Goal: Navigation & Orientation: Find specific page/section

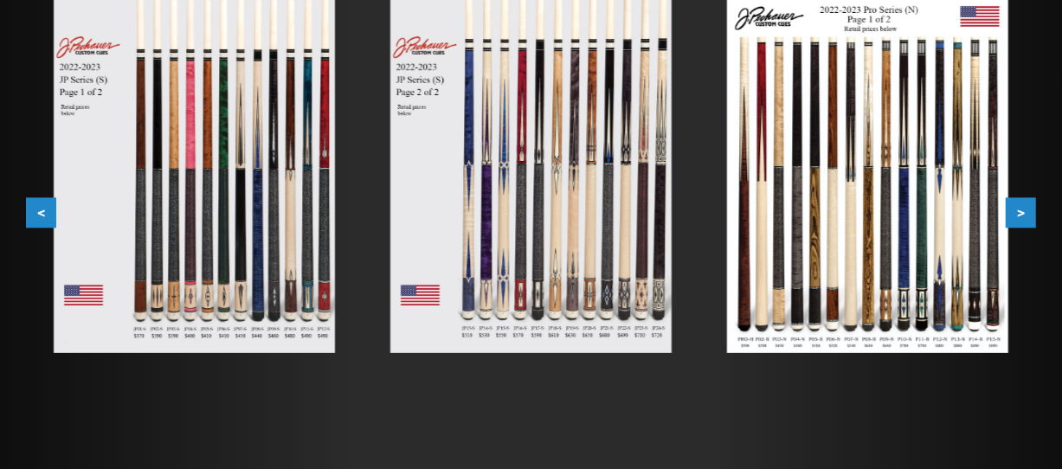
scroll to position [346, 0]
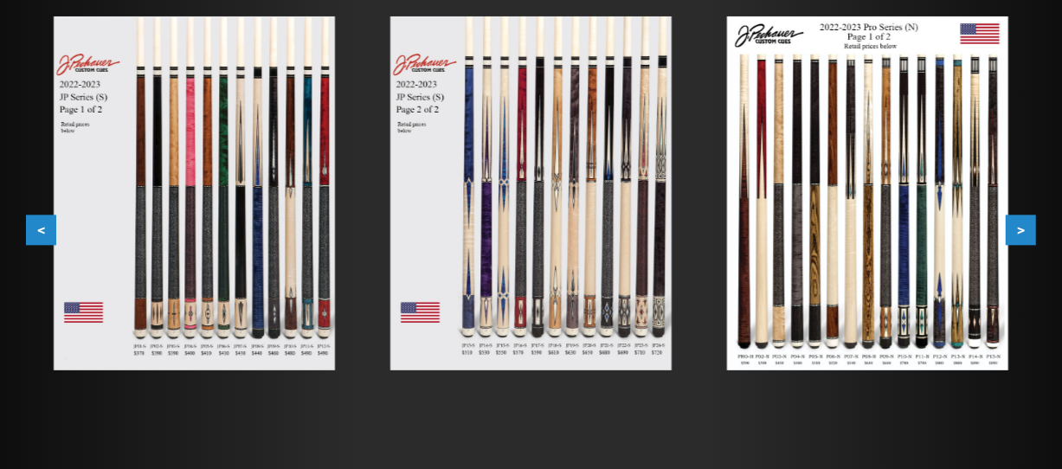
click at [1018, 227] on button ">" at bounding box center [1020, 230] width 30 height 30
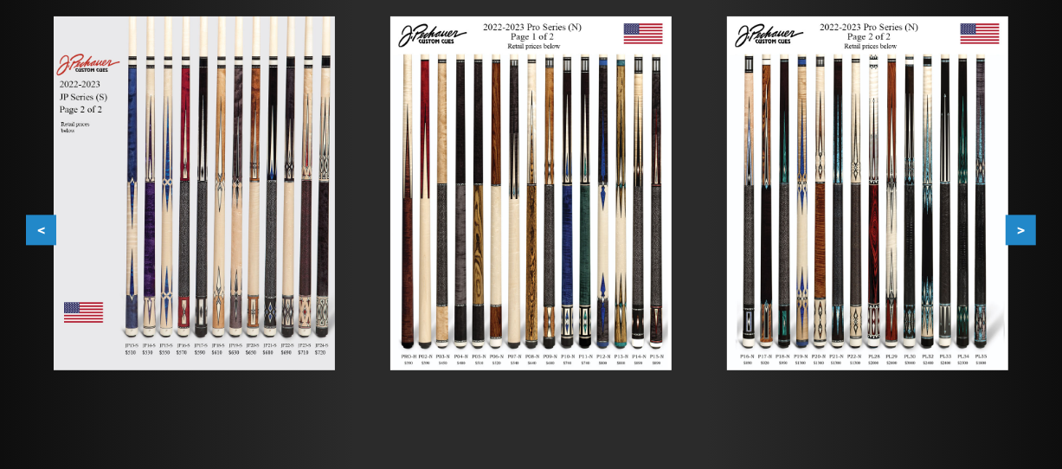
click at [1018, 227] on button ">" at bounding box center [1020, 230] width 30 height 30
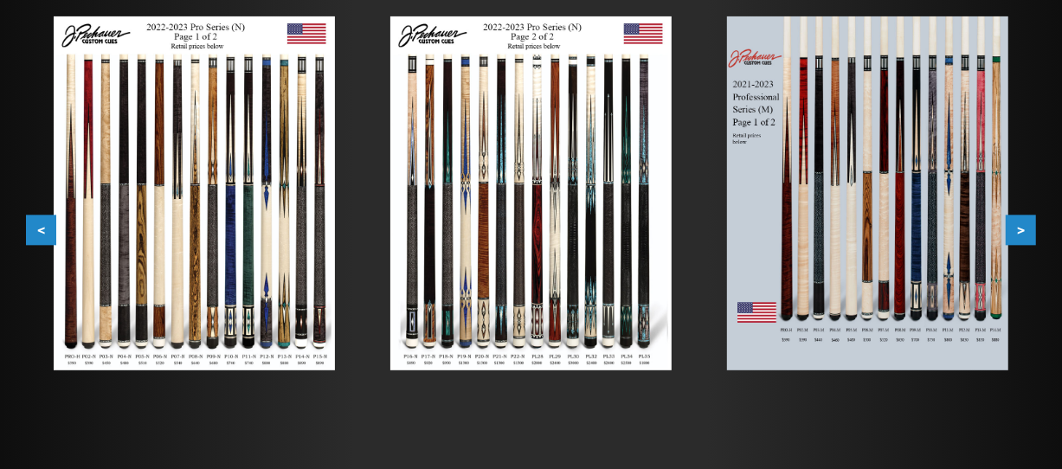
click at [1018, 227] on button ">" at bounding box center [1020, 230] width 30 height 30
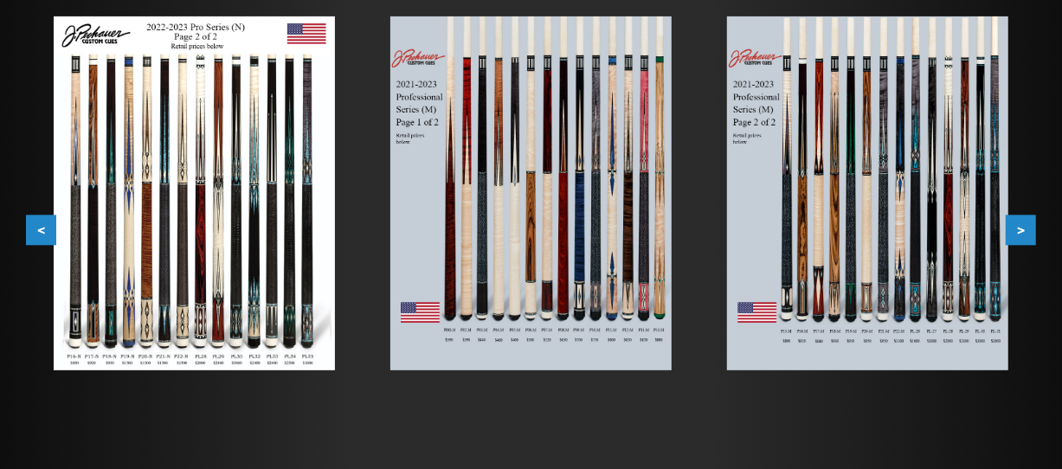
click at [1018, 227] on button ">" at bounding box center [1020, 230] width 30 height 30
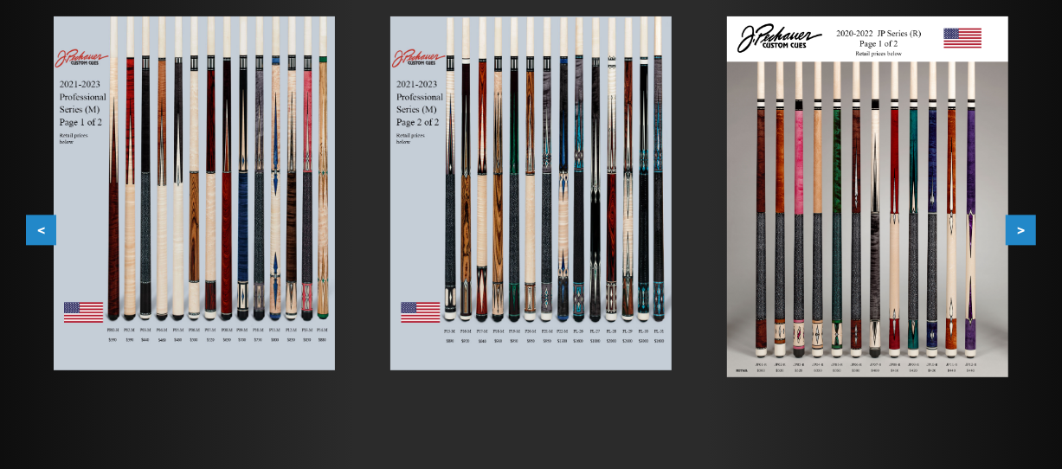
click at [1018, 227] on button ">" at bounding box center [1020, 230] width 30 height 30
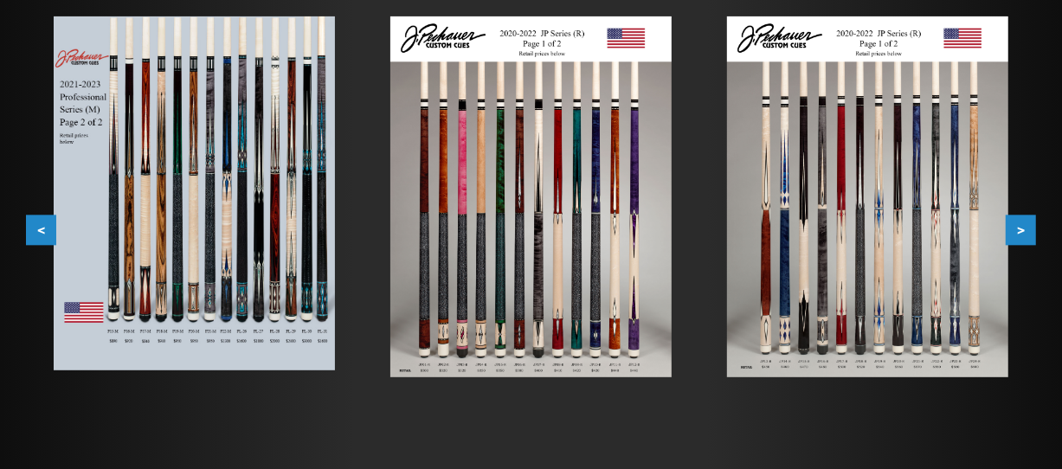
click at [1018, 227] on button ">" at bounding box center [1020, 230] width 30 height 30
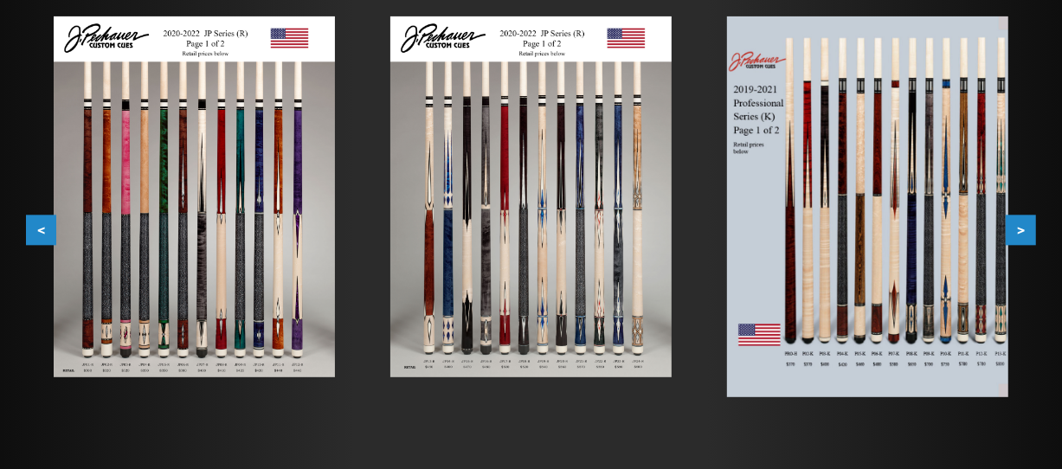
click at [1018, 227] on button ">" at bounding box center [1020, 230] width 30 height 30
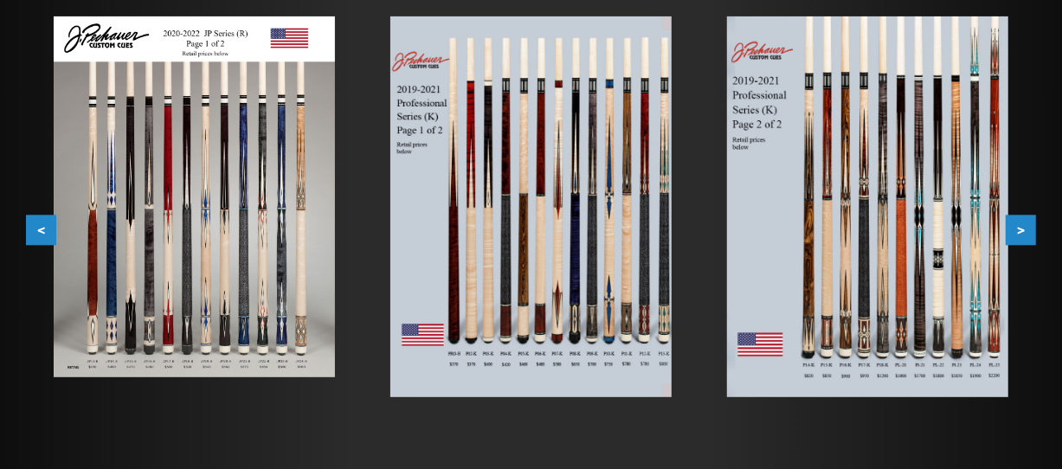
click at [1018, 227] on button ">" at bounding box center [1020, 230] width 30 height 30
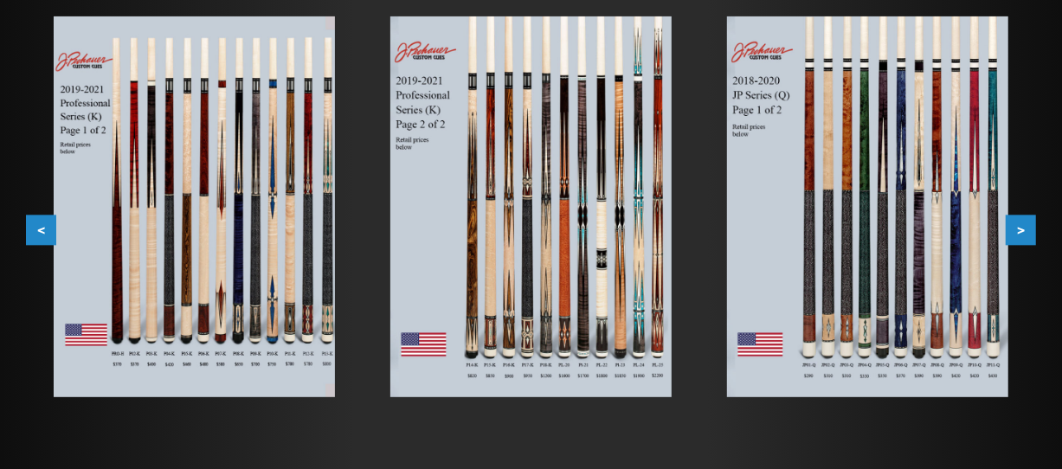
click at [1018, 227] on button ">" at bounding box center [1020, 230] width 30 height 30
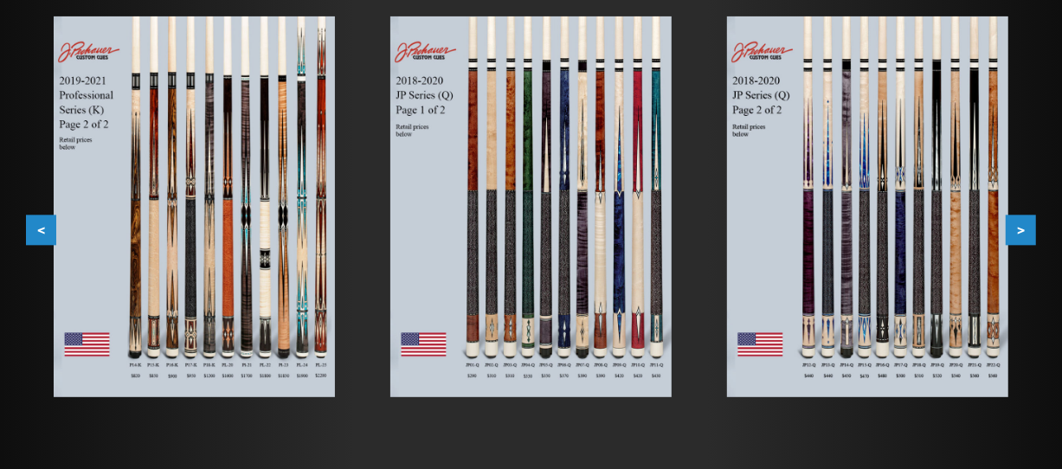
click at [1018, 227] on button ">" at bounding box center [1020, 230] width 30 height 30
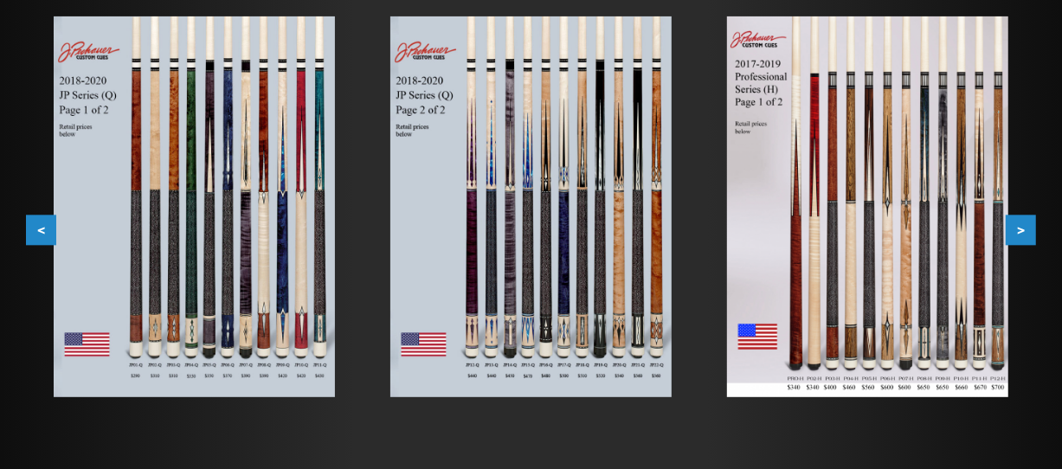
click at [1018, 227] on button ">" at bounding box center [1020, 230] width 30 height 30
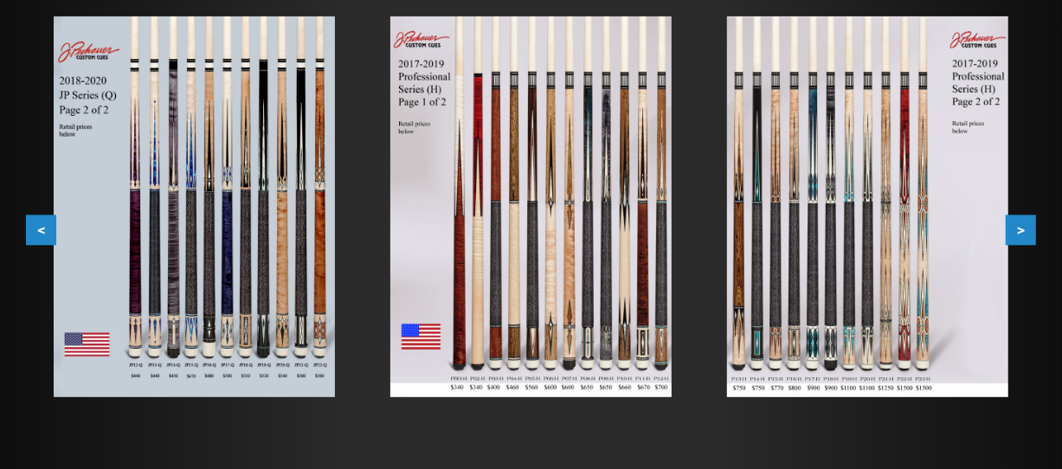
click at [1018, 227] on button ">" at bounding box center [1020, 230] width 30 height 30
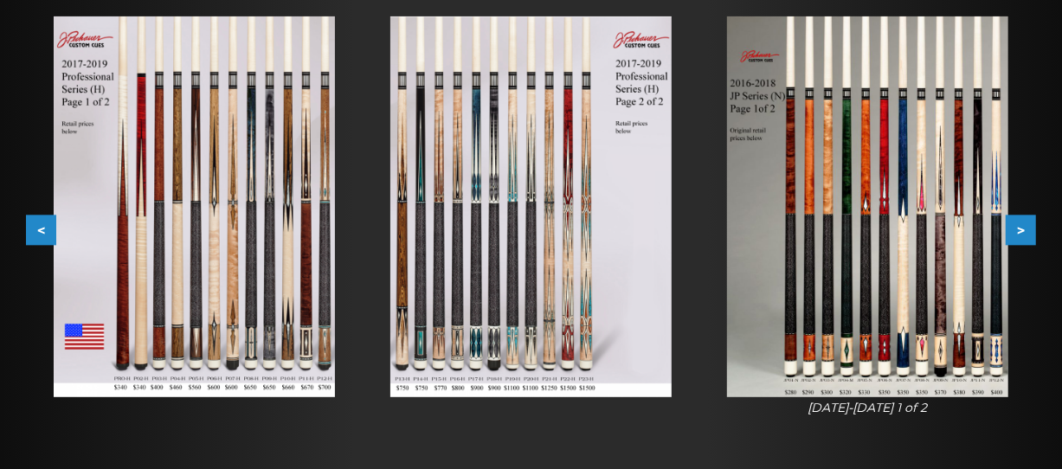
click at [1018, 227] on button ">" at bounding box center [1020, 230] width 30 height 30
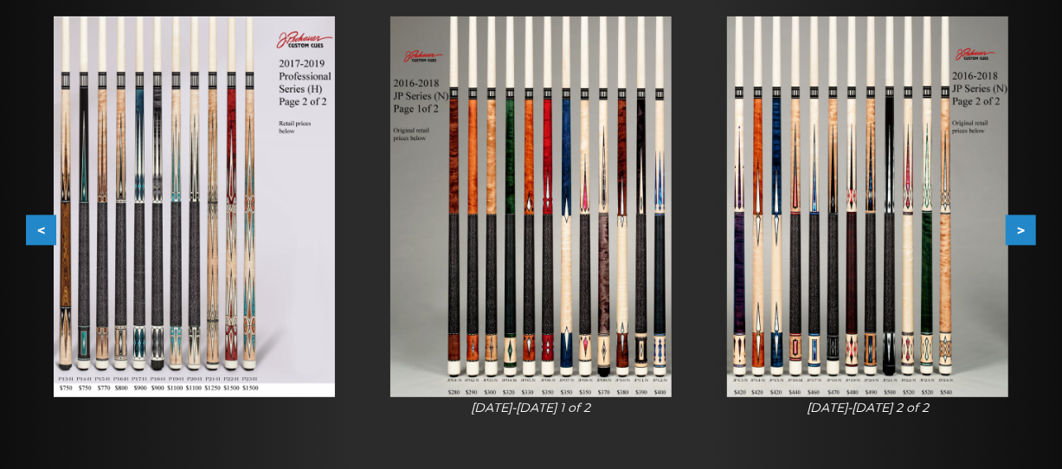
click at [1018, 227] on button ">" at bounding box center [1020, 230] width 30 height 30
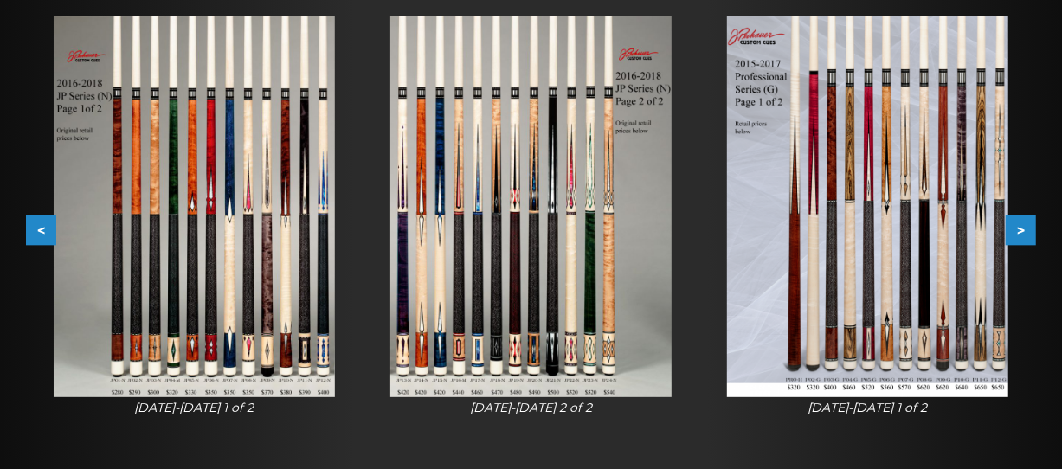
click at [1018, 227] on button ">" at bounding box center [1020, 230] width 30 height 30
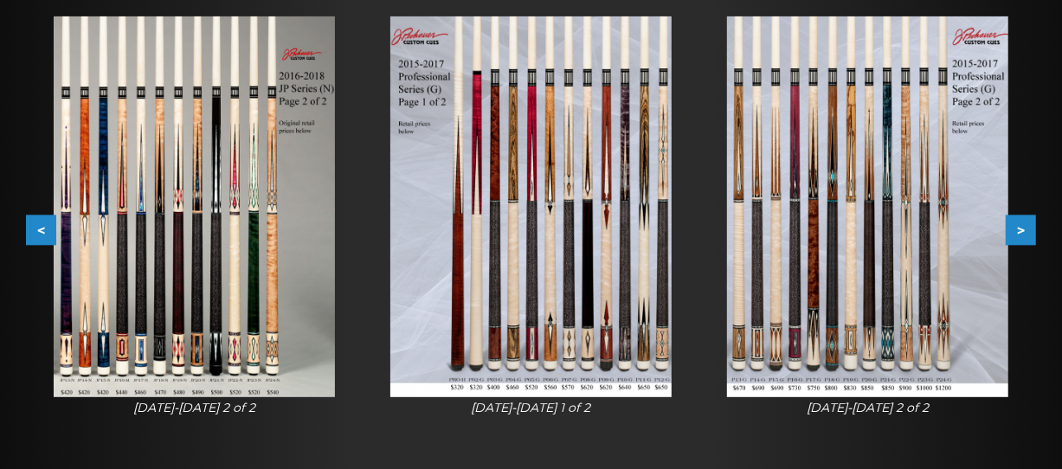
click at [1018, 227] on button ">" at bounding box center [1020, 230] width 30 height 30
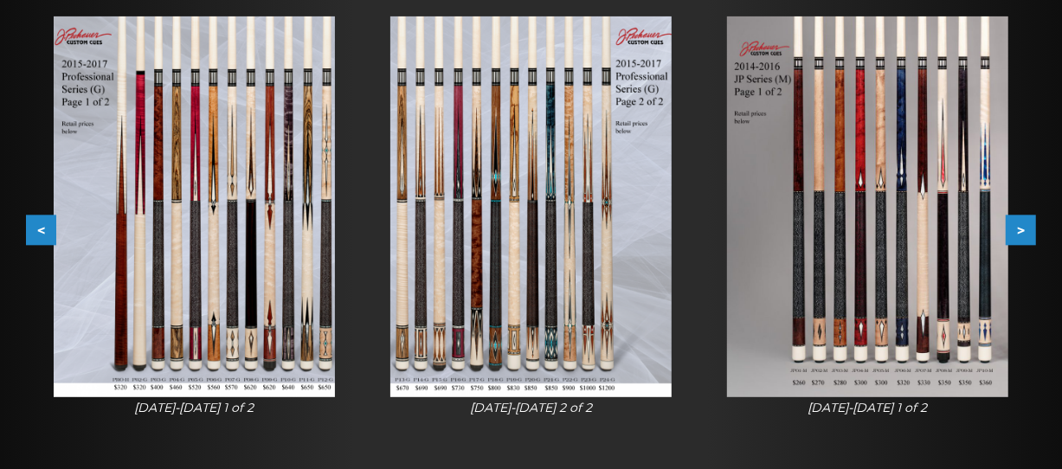
click at [1018, 227] on button ">" at bounding box center [1020, 230] width 30 height 30
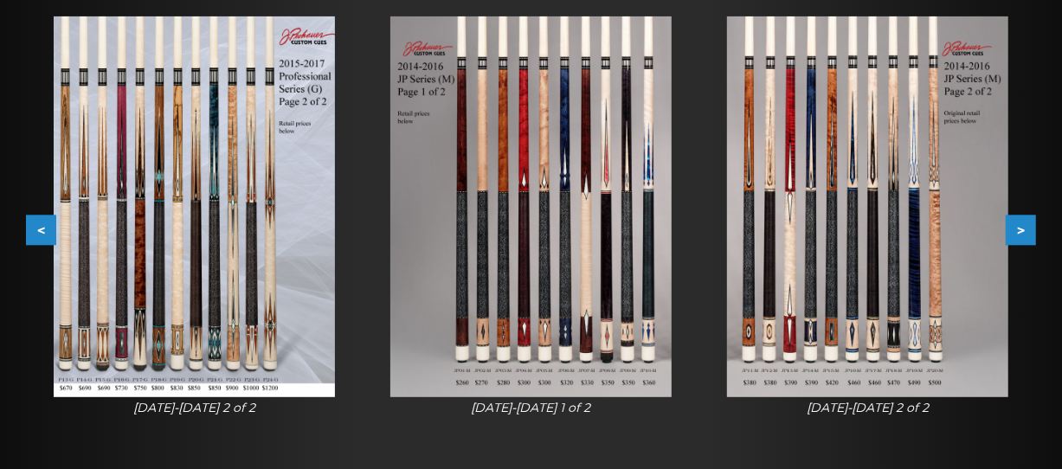
click at [1018, 227] on button ">" at bounding box center [1020, 230] width 30 height 30
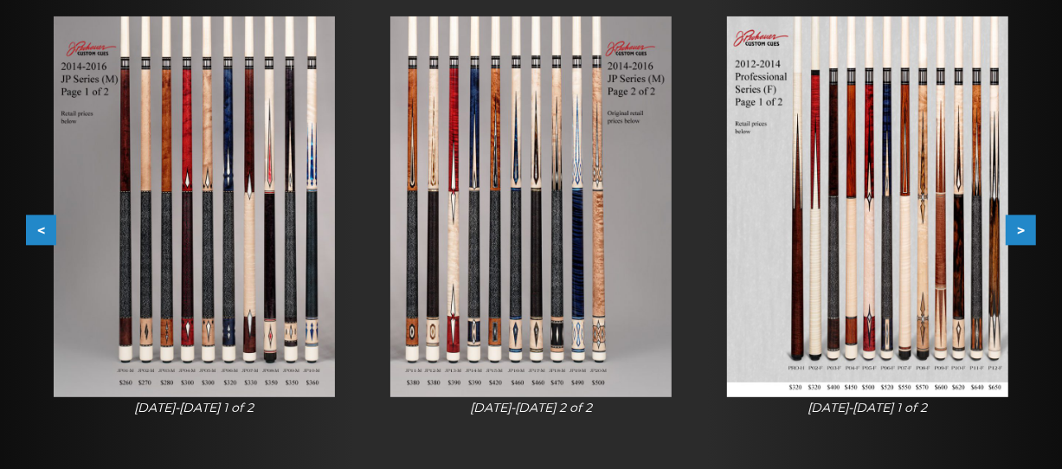
click at [1018, 227] on button ">" at bounding box center [1020, 230] width 30 height 30
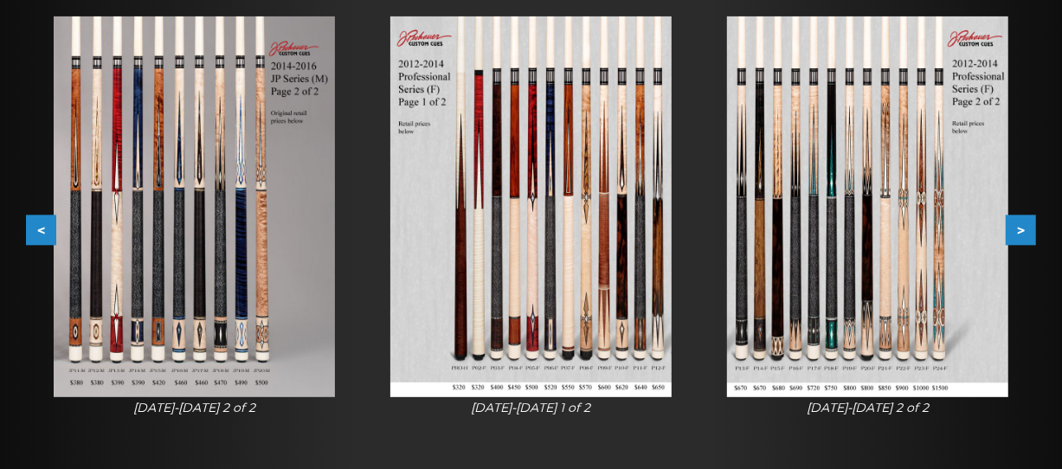
click at [1018, 227] on button ">" at bounding box center [1020, 230] width 30 height 30
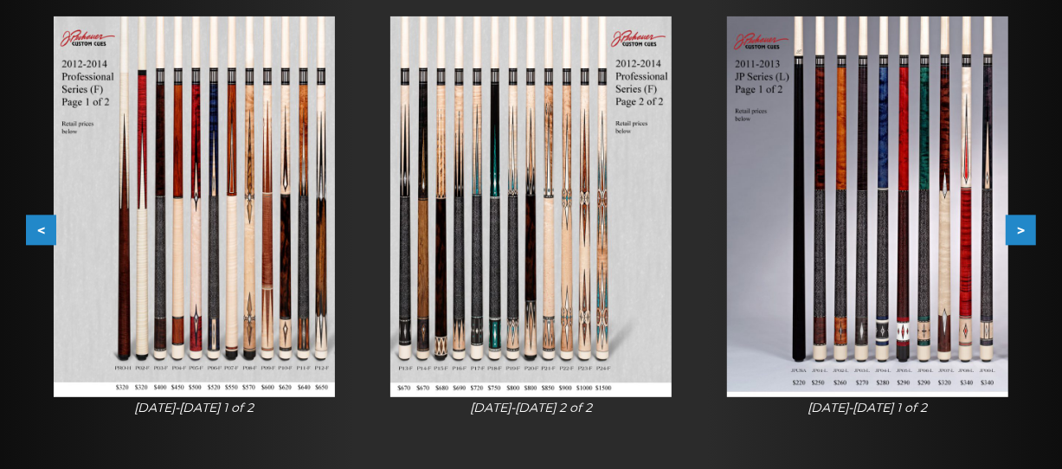
click at [1018, 227] on button ">" at bounding box center [1020, 230] width 30 height 30
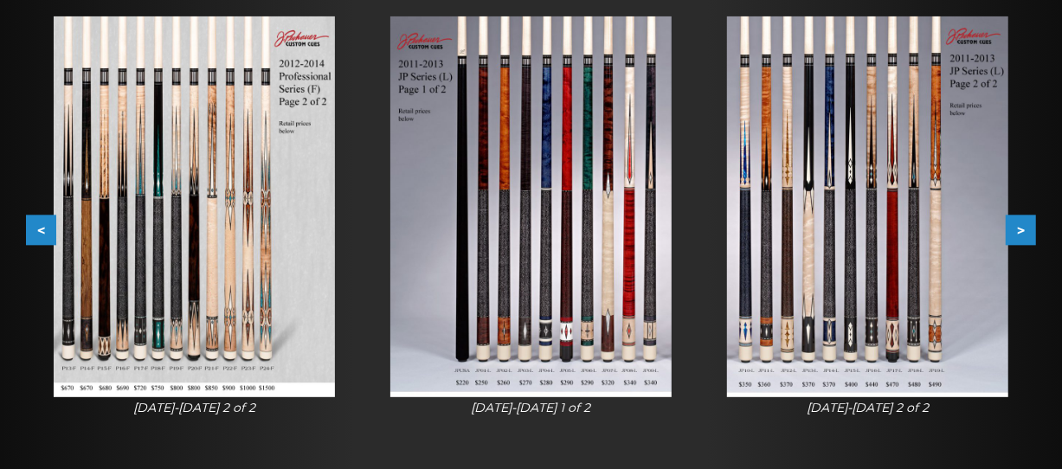
click at [1018, 227] on button ">" at bounding box center [1020, 230] width 30 height 30
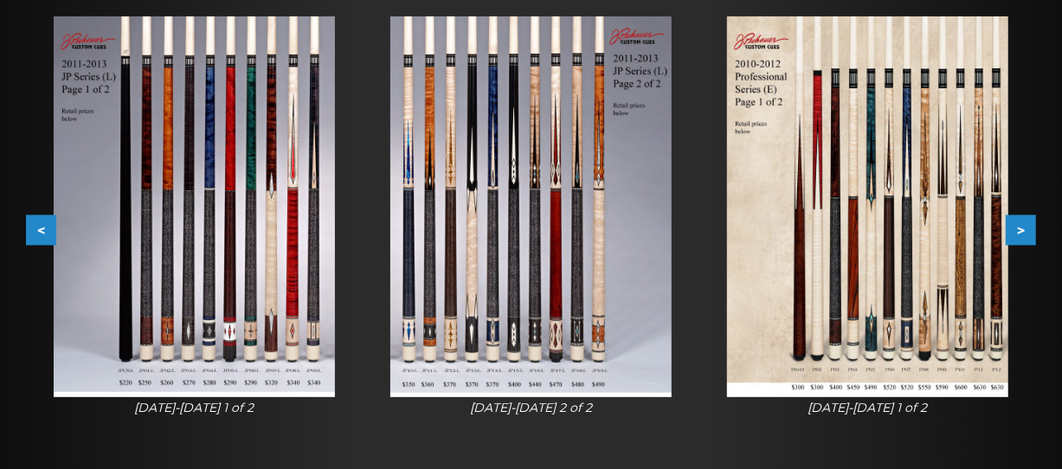
click at [1018, 227] on button ">" at bounding box center [1020, 230] width 30 height 30
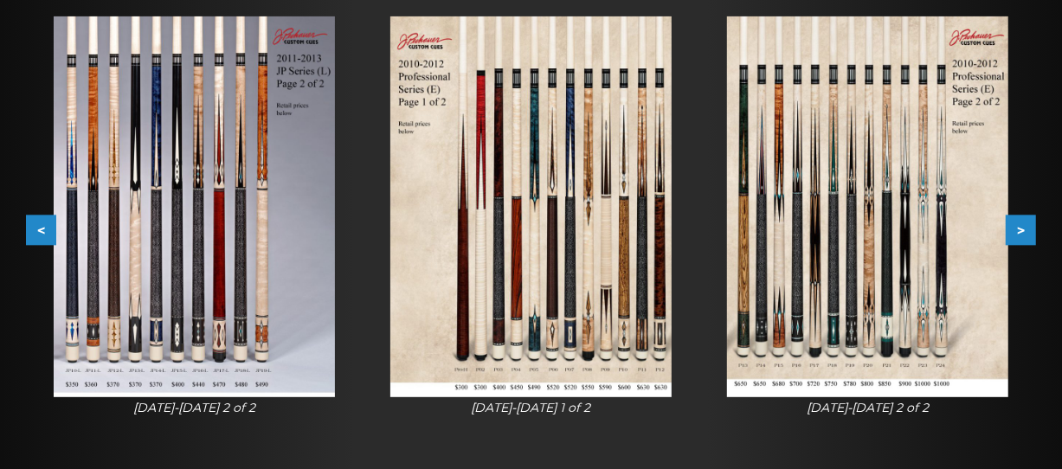
click at [1018, 227] on button ">" at bounding box center [1020, 230] width 30 height 30
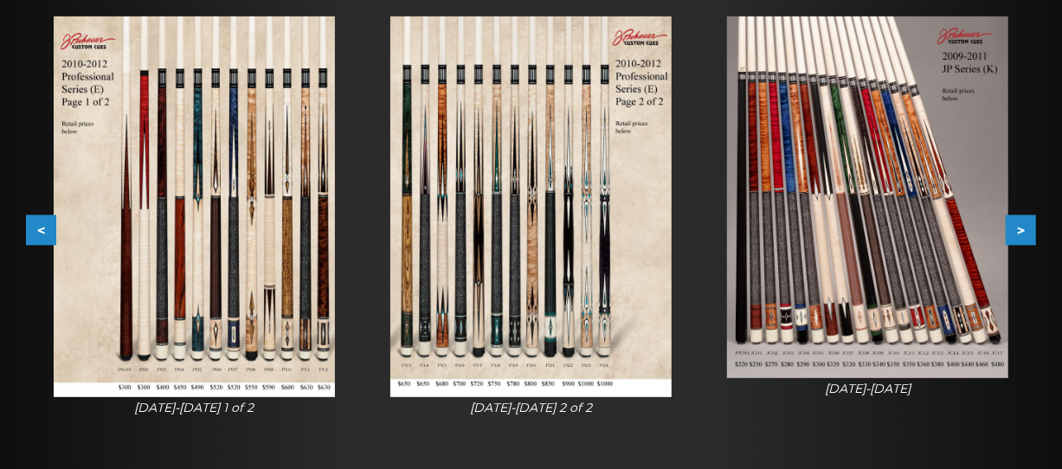
click at [1018, 227] on button ">" at bounding box center [1020, 230] width 30 height 30
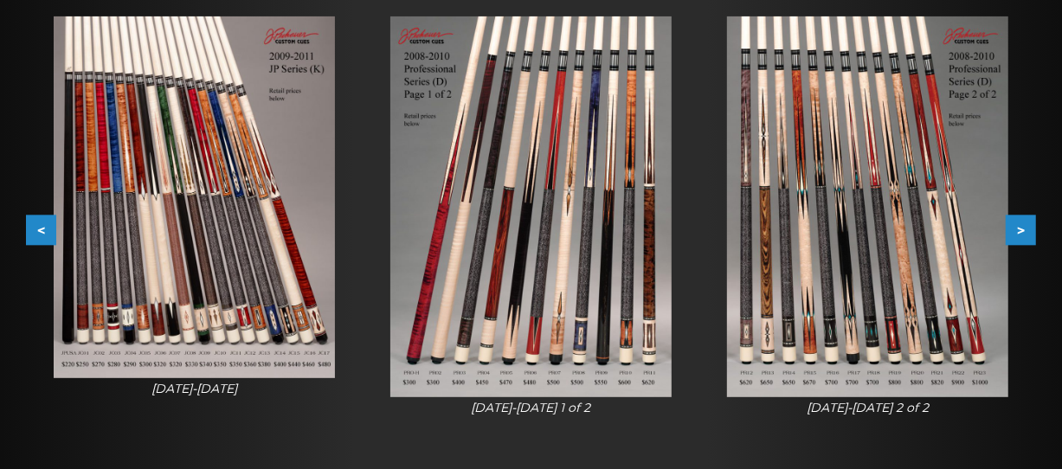
click at [1018, 227] on button ">" at bounding box center [1020, 230] width 30 height 30
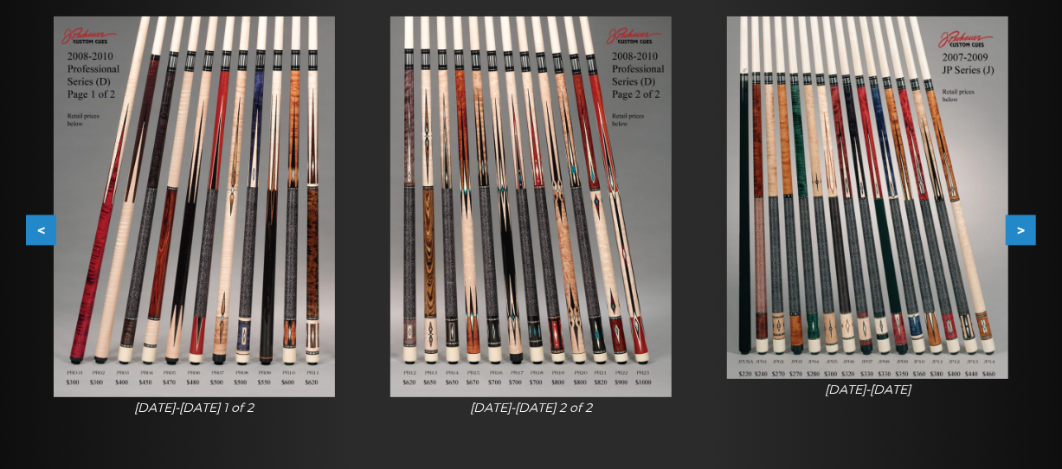
click at [1018, 227] on button ">" at bounding box center [1020, 230] width 30 height 30
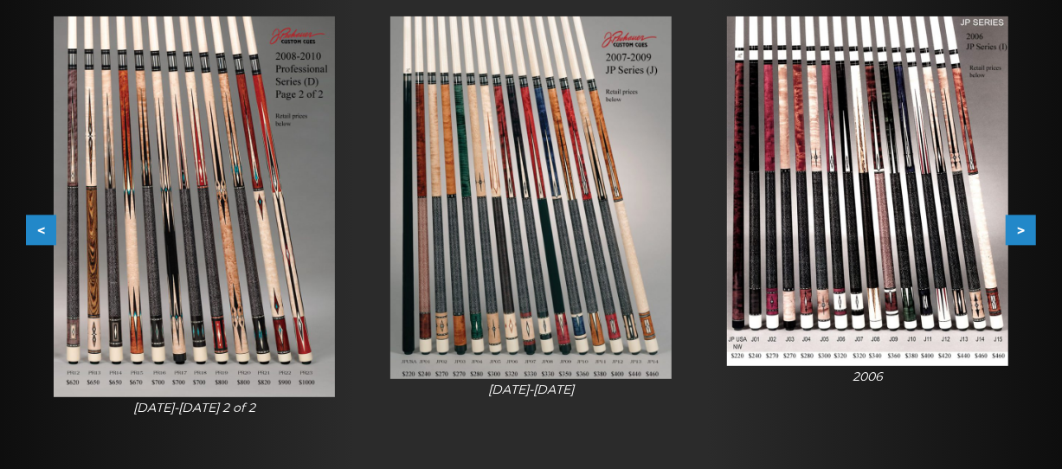
click at [1018, 227] on button ">" at bounding box center [1020, 230] width 30 height 30
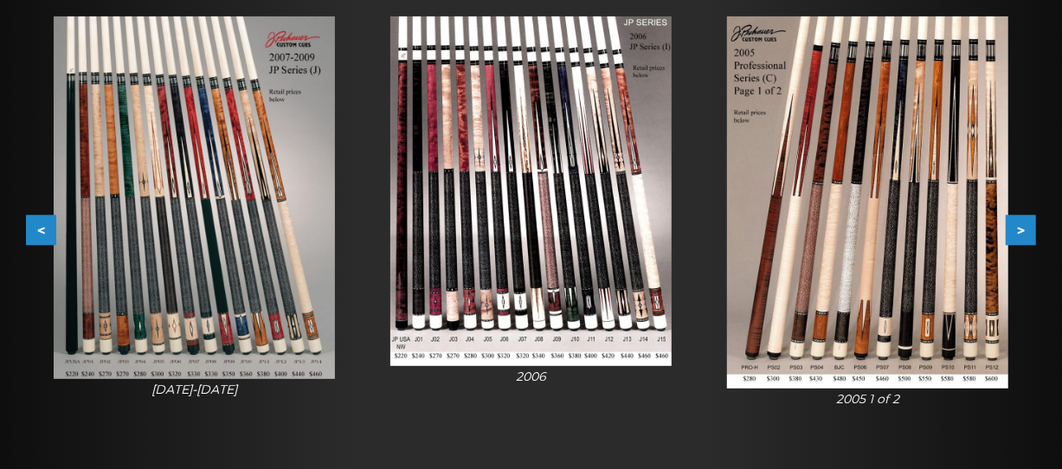
click at [1018, 227] on button ">" at bounding box center [1020, 230] width 30 height 30
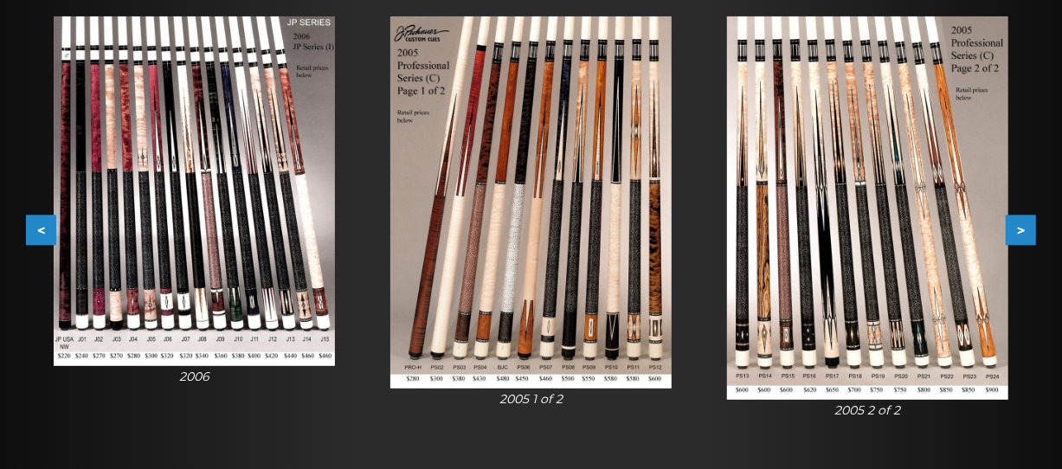
click at [1018, 227] on button ">" at bounding box center [1020, 230] width 30 height 30
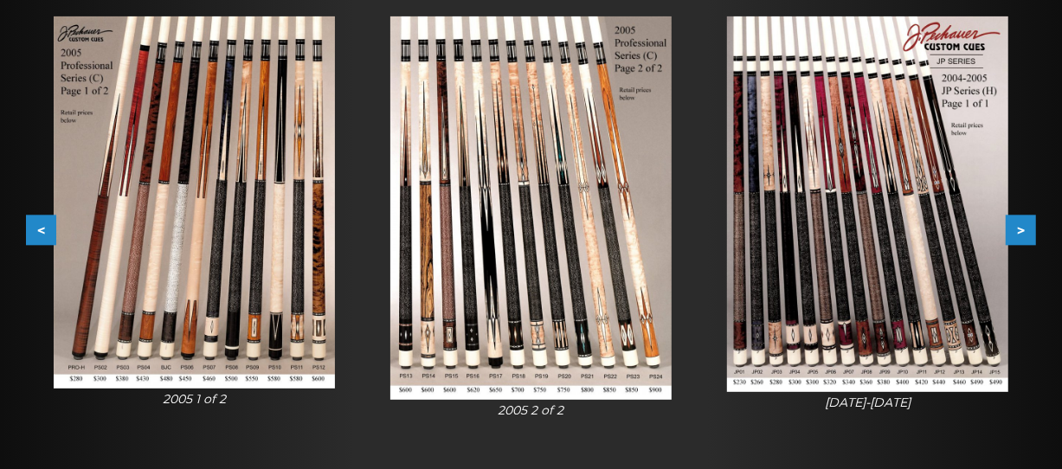
click at [1018, 227] on button ">" at bounding box center [1020, 230] width 30 height 30
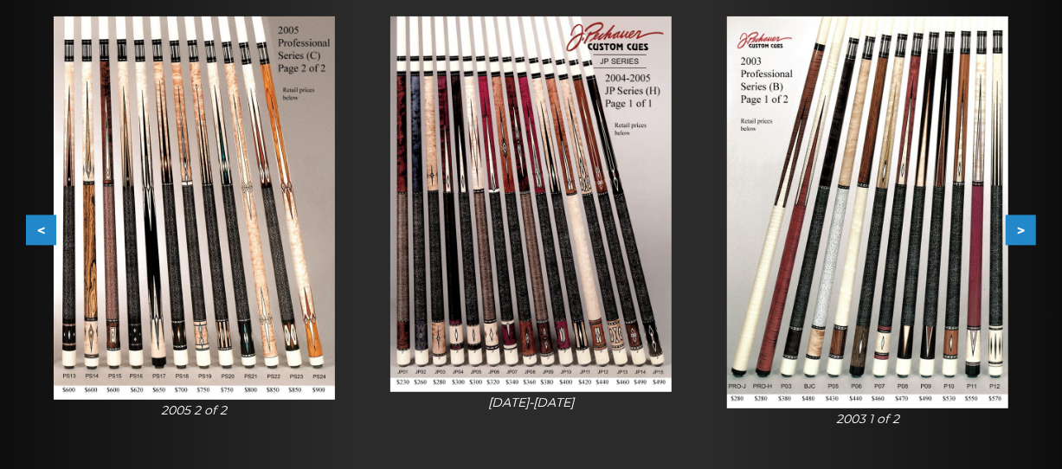
click at [1018, 227] on button ">" at bounding box center [1020, 230] width 30 height 30
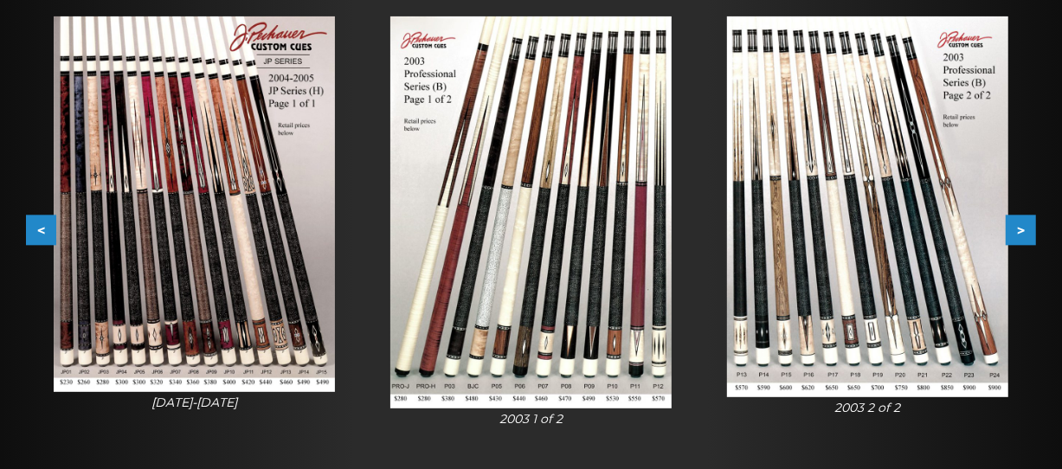
click at [1018, 227] on button ">" at bounding box center [1020, 230] width 30 height 30
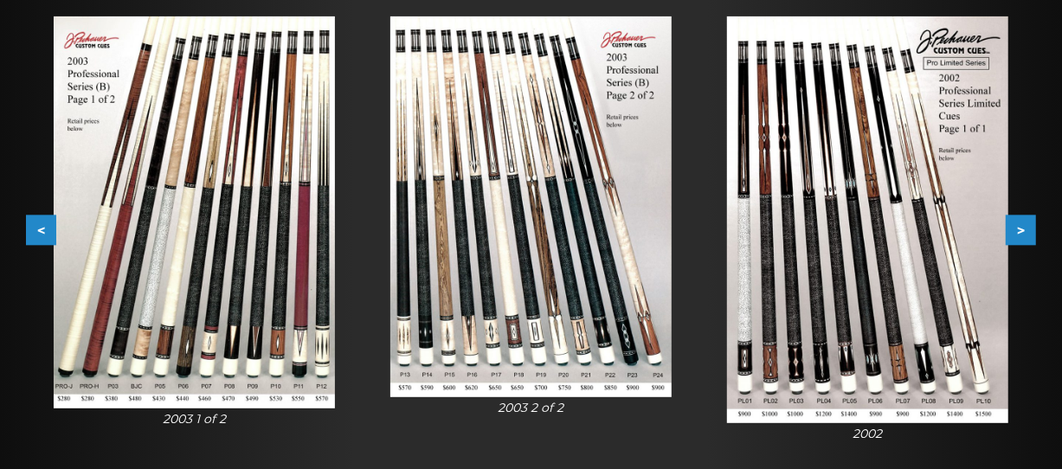
click at [1018, 227] on button ">" at bounding box center [1020, 230] width 30 height 30
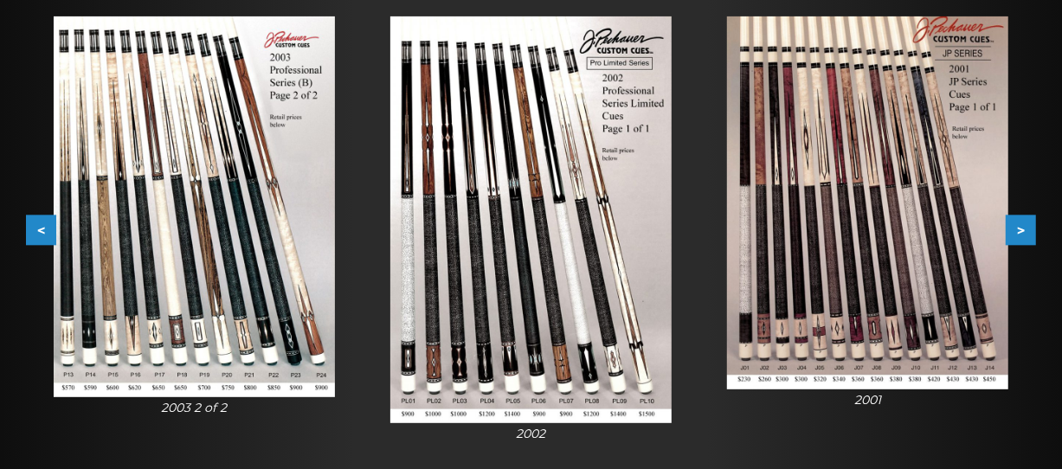
click at [1018, 227] on button ">" at bounding box center [1020, 230] width 30 height 30
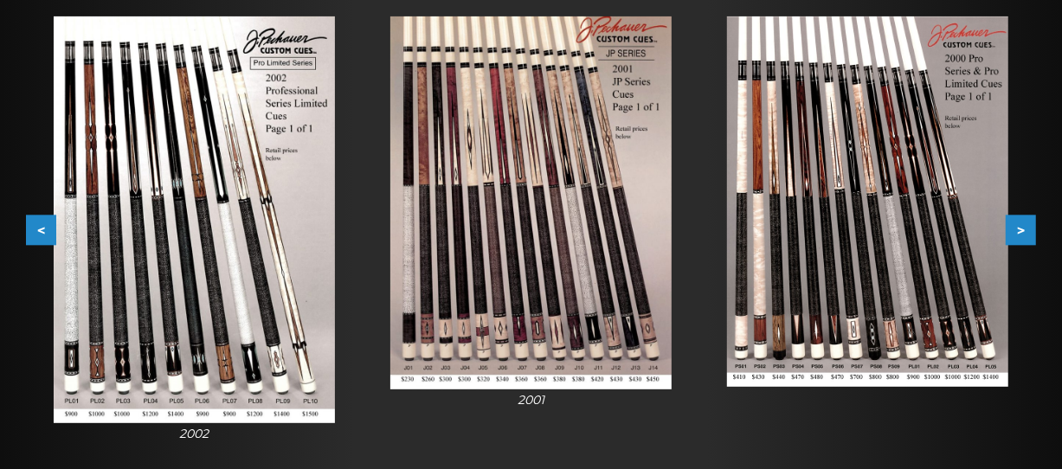
click at [1018, 227] on button ">" at bounding box center [1020, 230] width 30 height 30
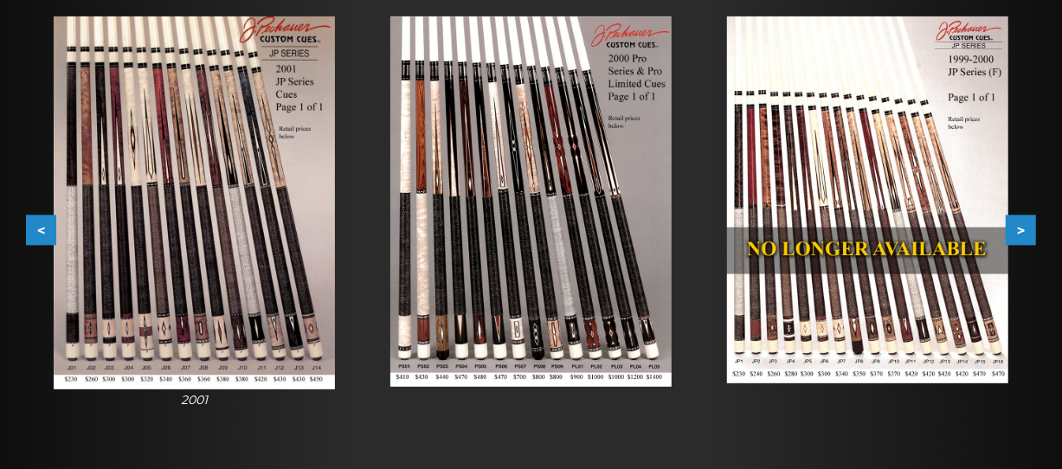
click at [1018, 227] on button ">" at bounding box center [1020, 230] width 30 height 30
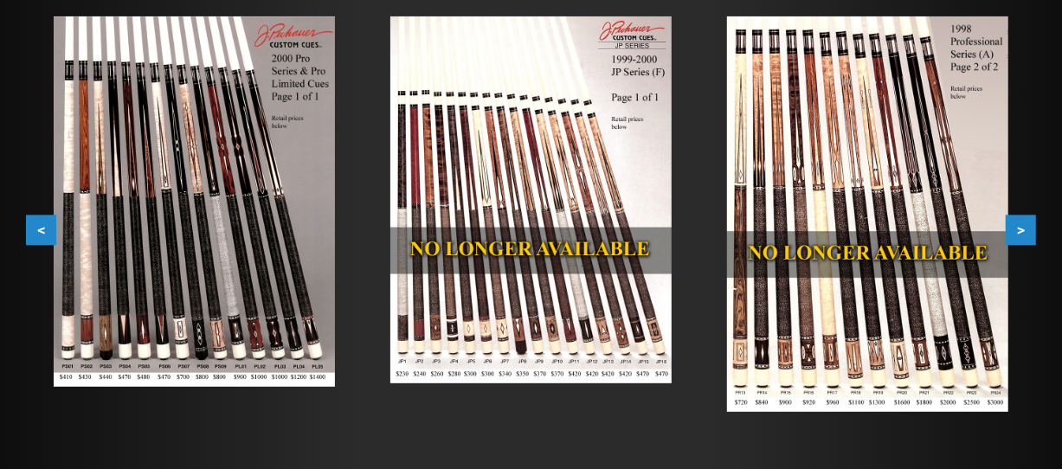
click at [856, 300] on img at bounding box center [867, 213] width 281 height 395
